Goal: Transaction & Acquisition: Purchase product/service

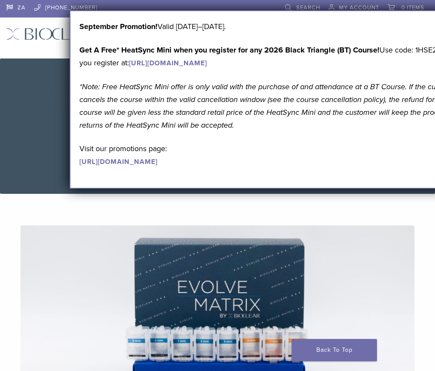
click at [159, 50] on div "ZA 1.855.712.5327 Search My Account 0 items Cart No products in the cart. Back …" at bounding box center [217, 29] width 435 height 59
click at [156, 56] on div "ZA 1.855.712.5327 Search My Account 0 items Cart No products in the cart. Back …" at bounding box center [217, 29] width 435 height 59
click at [181, 33] on link "Products" at bounding box center [201, 33] width 40 height 9
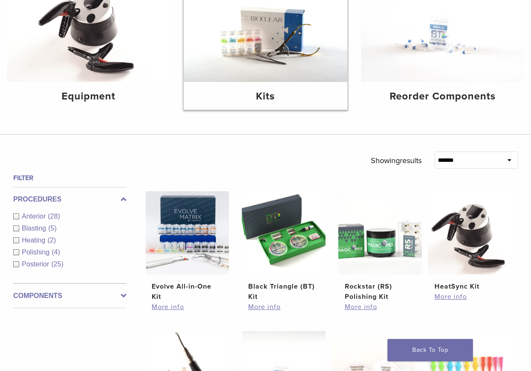
scroll to position [141, 0]
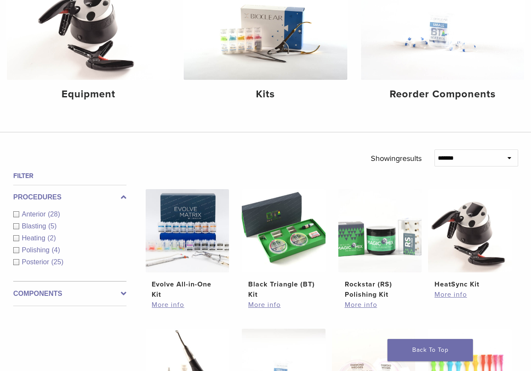
click at [17, 262] on div "Posterior (25)" at bounding box center [69, 262] width 113 height 10
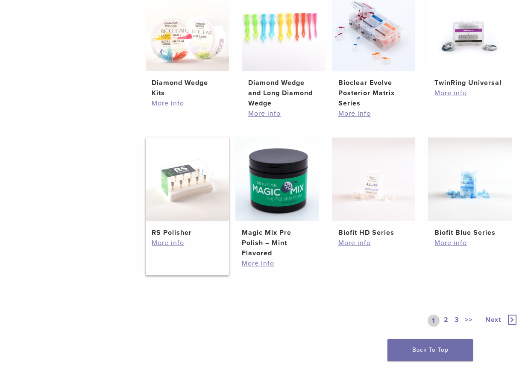
scroll to position [526, 0]
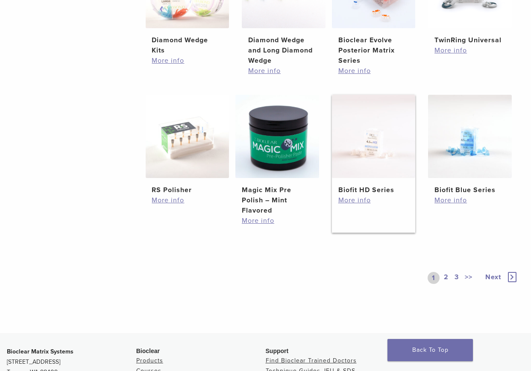
click at [362, 177] on img at bounding box center [374, 137] width 84 height 84
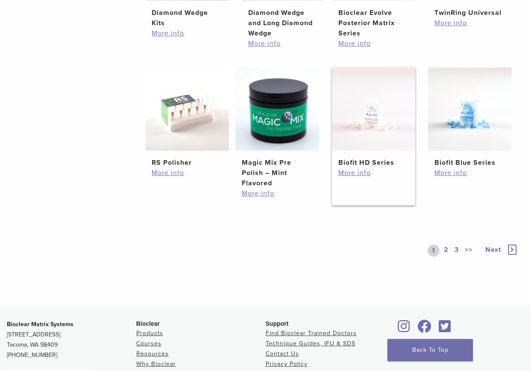
scroll to position [569, 0]
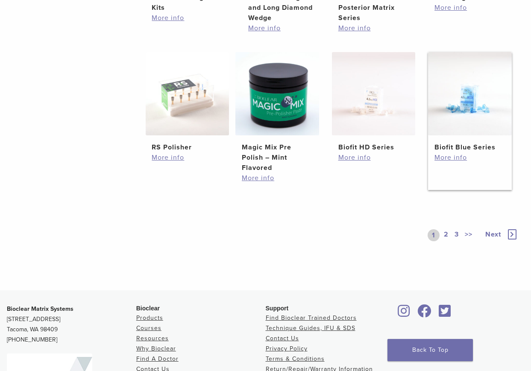
click at [435, 141] on link "Biofit Blue Series $ 58.09 – $ 107.49 Price range: $58.09 through $107.49" at bounding box center [470, 102] width 84 height 101
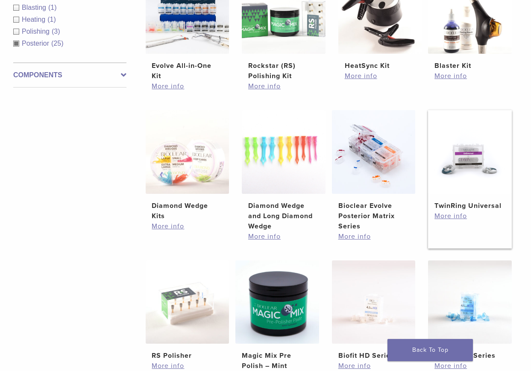
scroll to position [355, 0]
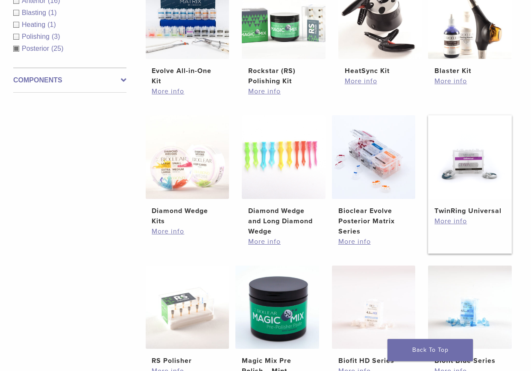
click at [435, 185] on img at bounding box center [470, 157] width 84 height 84
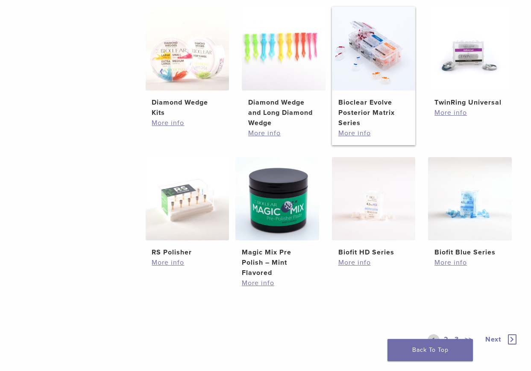
scroll to position [483, 0]
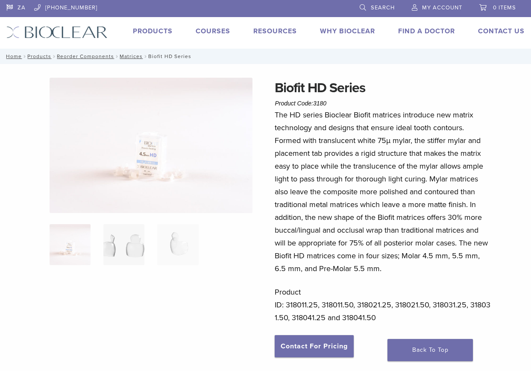
click at [112, 246] on img at bounding box center [123, 244] width 41 height 41
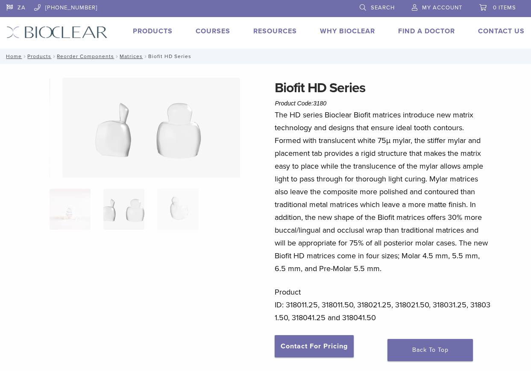
click at [110, 212] on img at bounding box center [123, 209] width 41 height 41
click at [136, 215] on img at bounding box center [123, 209] width 41 height 41
click at [184, 209] on img at bounding box center [177, 209] width 41 height 41
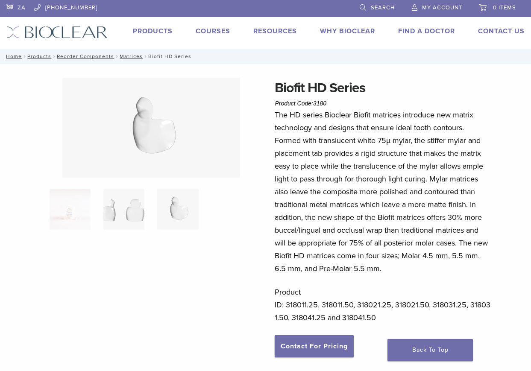
click at [135, 214] on img at bounding box center [123, 209] width 41 height 41
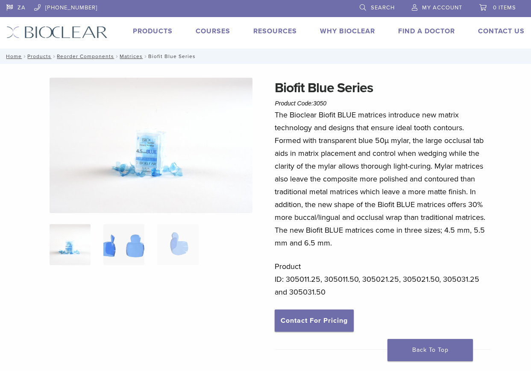
click at [108, 246] on img at bounding box center [123, 244] width 41 height 41
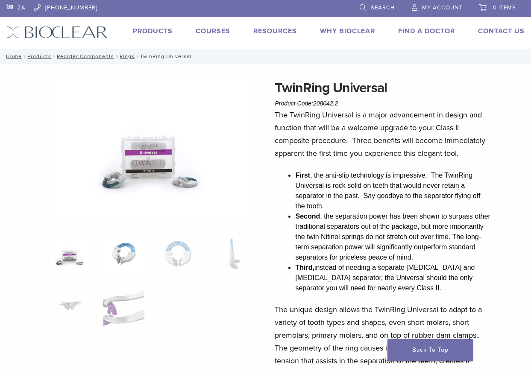
click at [124, 254] on img at bounding box center [123, 254] width 41 height 41
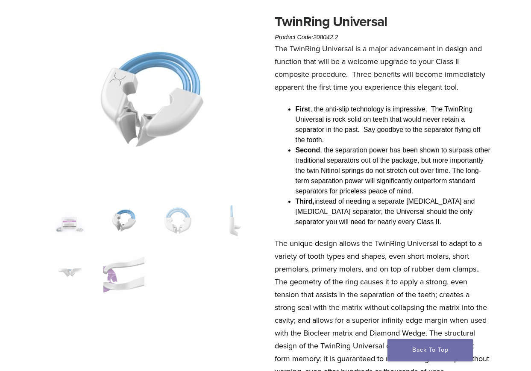
scroll to position [85, 0]
